Goal: Entertainment & Leisure: Browse casually

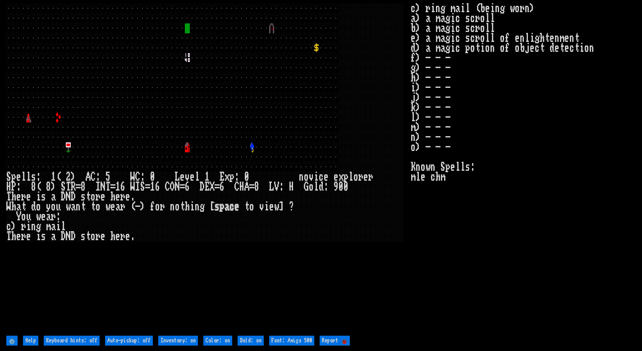
click at [400, 244] on larn at bounding box center [208, 169] width 404 height 330
